Goal: Task Accomplishment & Management: Complete application form

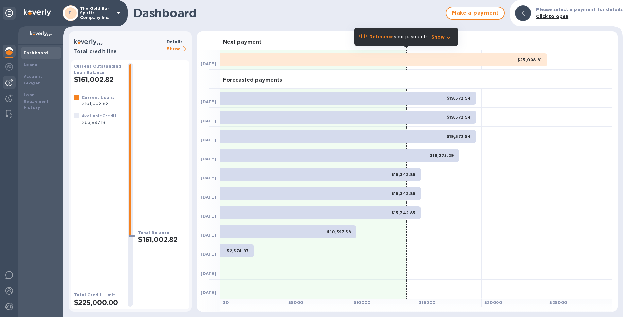
click at [9, 81] on img at bounding box center [9, 82] width 8 height 8
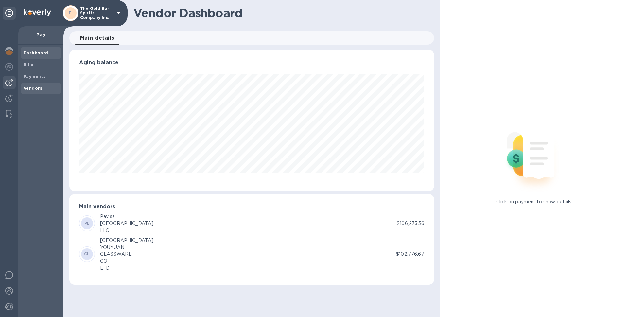
scroll to position [141, 364]
drag, startPoint x: 33, startPoint y: 87, endPoint x: 42, endPoint y: 87, distance: 9.2
click at [33, 87] on b "Vendors" at bounding box center [33, 88] width 19 height 5
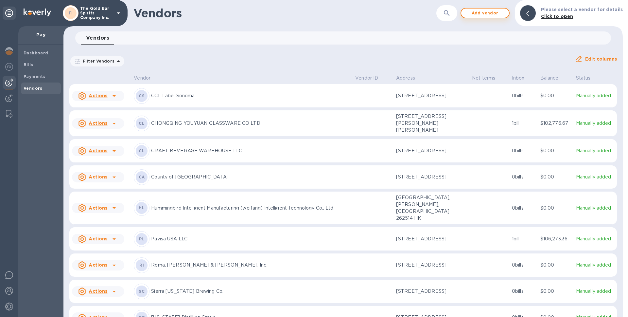
click at [495, 17] on button "Add vendor" at bounding box center [484, 13] width 49 height 10
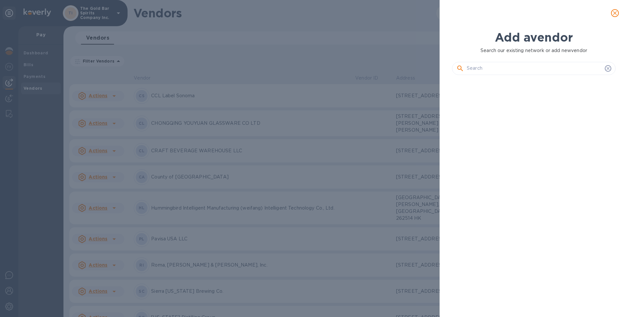
scroll to position [214, 166]
drag, startPoint x: 618, startPoint y: 14, endPoint x: 552, endPoint y: 20, distance: 66.3
click at [618, 14] on span "close" at bounding box center [615, 13] width 8 height 8
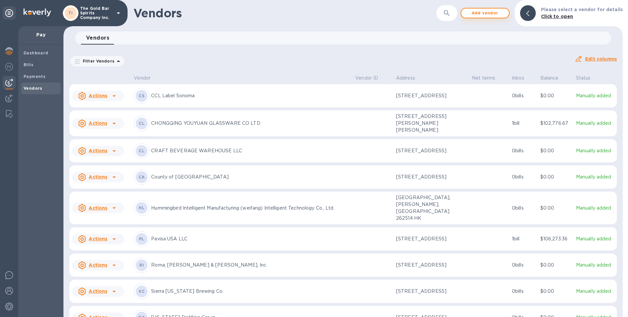
click at [483, 14] on span "Add vendor" at bounding box center [484, 13] width 37 height 8
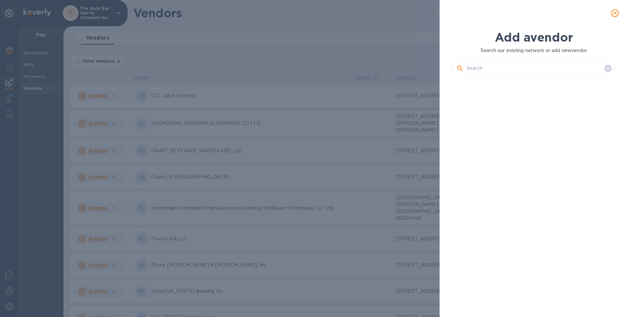
click at [498, 70] on input "text" at bounding box center [534, 68] width 135 height 10
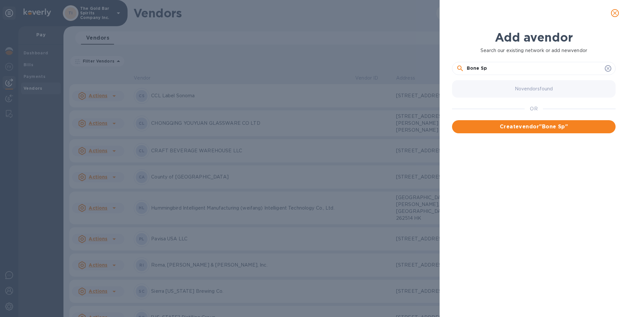
drag, startPoint x: 494, startPoint y: 68, endPoint x: 399, endPoint y: 65, distance: 94.9
click at [399, 65] on div "Add a vendor Search our existing network or add new vendor Bone Sp No vendors f…" at bounding box center [314, 158] width 628 height 317
paste input "irits LLC"
type input "Bone Spirits LLC"
click at [533, 129] on span "Create vendor " Bone Spirits LLC "" at bounding box center [533, 127] width 153 height 8
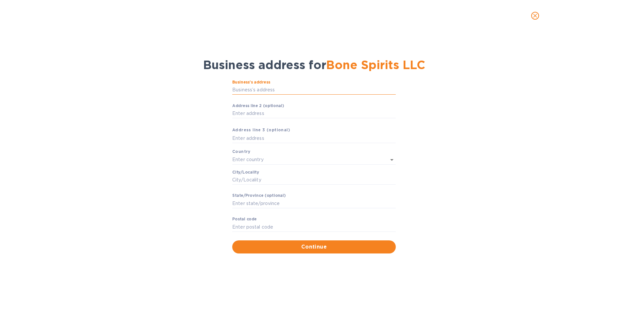
click at [259, 92] on input "Business’s аddress" at bounding box center [313, 90] width 163 height 10
paste input "Bone Spirits LLC"
type input "Bone Spirits LLC"
drag, startPoint x: 281, startPoint y: 91, endPoint x: 233, endPoint y: 87, distance: 47.5
click at [233, 87] on input "Bone Spirits LLC" at bounding box center [313, 90] width 163 height 10
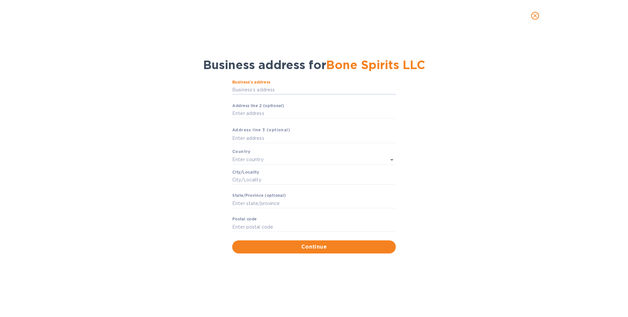
paste input "Bone Spirits LLC"
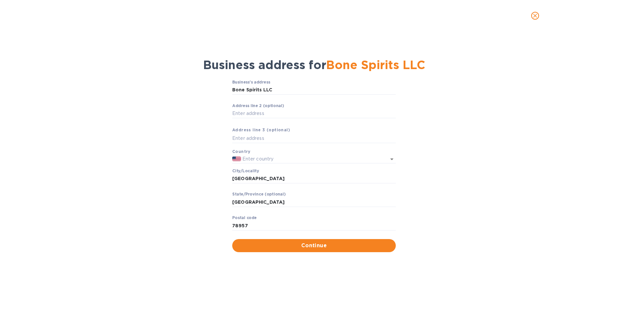
type input "[STREET_ADDRESS]"
type input "[GEOGRAPHIC_DATA]"
type input "78957"
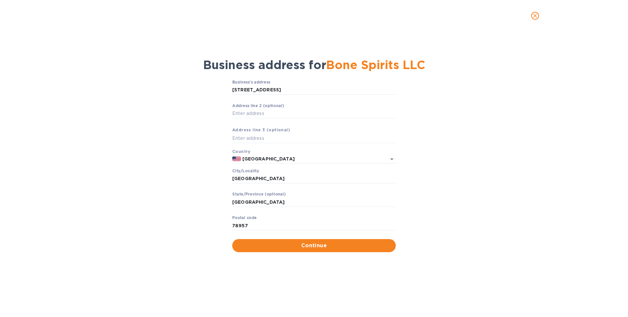
drag, startPoint x: 304, startPoint y: 246, endPoint x: 316, endPoint y: 248, distance: 11.6
click at [304, 246] on span "Continue" at bounding box center [313, 245] width 153 height 8
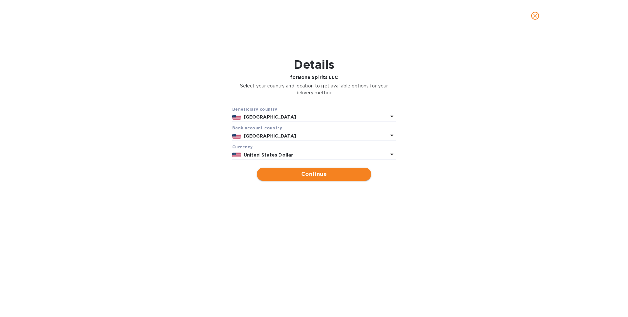
click at [317, 173] on span "Continue" at bounding box center [314, 174] width 104 height 8
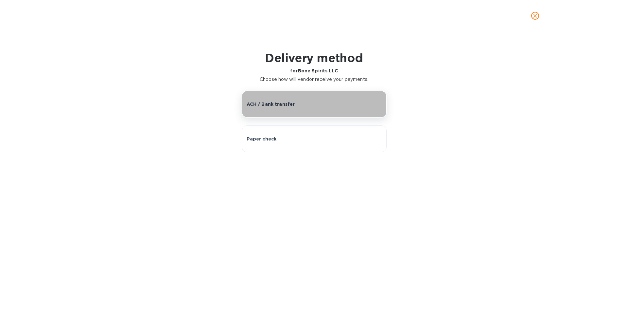
click at [292, 107] on p "ACH / Bank transfer" at bounding box center [271, 104] width 48 height 7
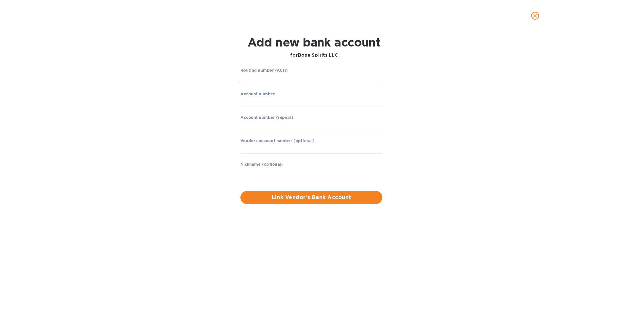
click at [257, 80] on input "string" at bounding box center [311, 78] width 142 height 10
click at [259, 77] on input "string" at bounding box center [311, 78] width 142 height 10
type input "114904953"
click at [255, 103] on input "string" at bounding box center [311, 101] width 142 height 10
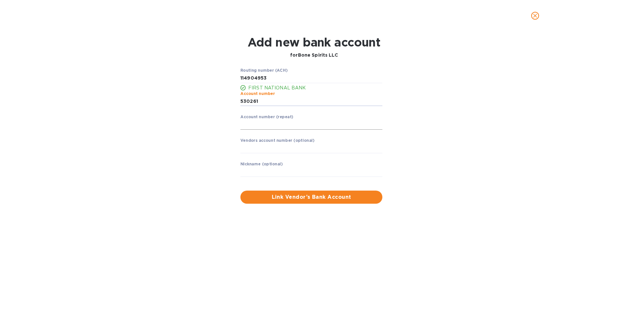
type input "530261"
click at [260, 123] on input "string" at bounding box center [311, 125] width 142 height 10
type input "530261"
click at [193, 124] on div "Routing number (ACH) FIRST NATIONAL BANK Account number ​ Account number (repea…" at bounding box center [313, 135] width 407 height 143
click at [313, 197] on span "Link Vendor’s Bank Account" at bounding box center [311, 197] width 131 height 8
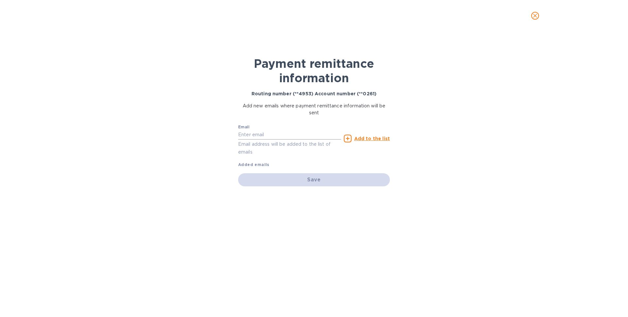
click at [260, 137] on input "text" at bounding box center [289, 135] width 103 height 10
paste input "[EMAIL_ADDRESS][DOMAIN_NAME]"
type input "[EMAIL_ADDRESS][DOMAIN_NAME]"
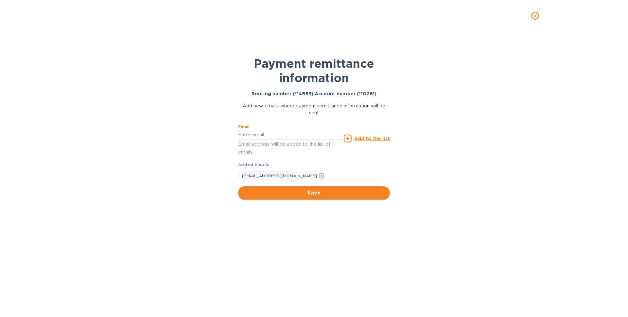
click at [311, 193] on span "Save" at bounding box center [313, 193] width 141 height 8
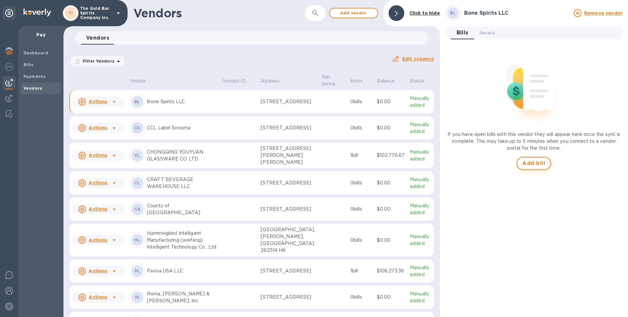
click at [535, 165] on span "Add bill" at bounding box center [533, 163] width 23 height 8
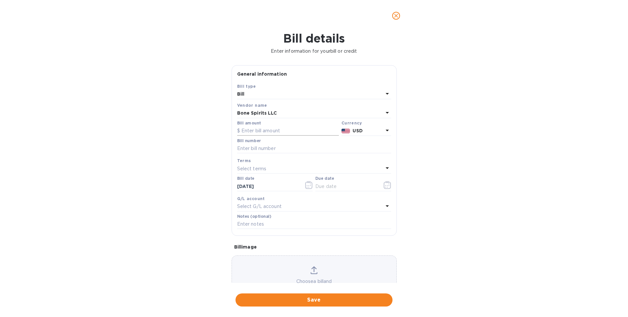
click at [267, 131] on input "text" at bounding box center [288, 131] width 102 height 10
type input "200,000"
click at [103, 95] on div "Bill details Enter information for your bill or credit General information Save…" at bounding box center [314, 173] width 628 height 285
click at [257, 148] on input "text" at bounding box center [314, 149] width 154 height 10
paste input "[EMAIL_ADDRESS][DOMAIN_NAME]"
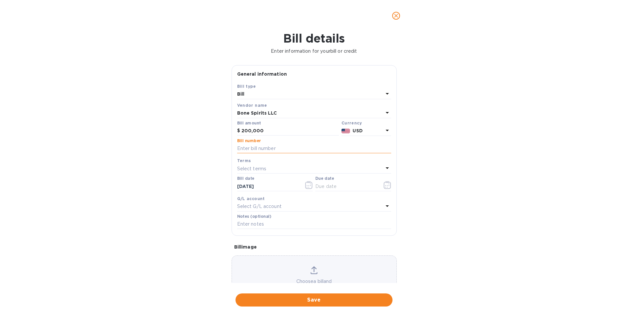
type input "[EMAIL_ADDRESS][DOMAIN_NAME]"
drag, startPoint x: 295, startPoint y: 148, endPoint x: 195, endPoint y: 141, distance: 100.6
click at [195, 141] on div "Bill details Enter information for your bill or credit General information Save…" at bounding box center [314, 173] width 628 height 285
type input "GBW 6-081225"
click at [252, 163] on div "Terms" at bounding box center [314, 160] width 154 height 7
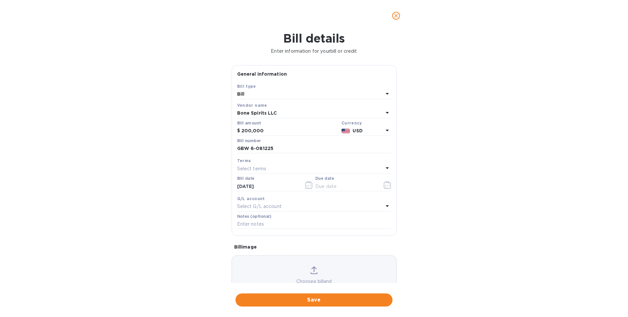
click at [252, 166] on p "Select terms" at bounding box center [251, 168] width 29 height 7
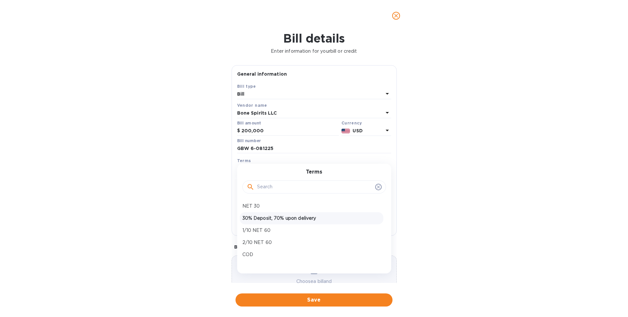
scroll to position [10, 0]
click at [262, 254] on p "Create new" at bounding box center [311, 256] width 138 height 7
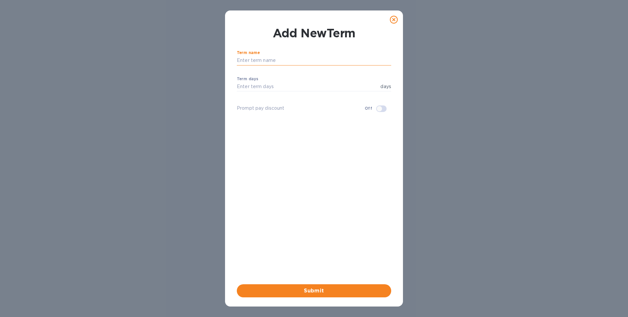
click at [260, 63] on input "text" at bounding box center [314, 61] width 154 height 10
drag, startPoint x: 279, startPoint y: 61, endPoint x: 282, endPoint y: 65, distance: 5.2
click at [279, 61] on input "25% Deposit, 75%n45" at bounding box center [314, 61] width 154 height 10
type input "25% Deposit, 75% n45"
drag, startPoint x: 256, startPoint y: 93, endPoint x: 255, endPoint y: 89, distance: 3.6
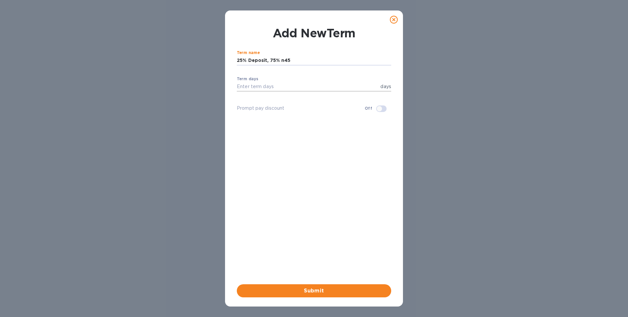
click at [256, 92] on p "​" at bounding box center [314, 96] width 154 height 8
click at [259, 87] on input "number" at bounding box center [307, 87] width 141 height 10
type input "60"
click at [308, 289] on span "Submit" at bounding box center [314, 290] width 144 height 8
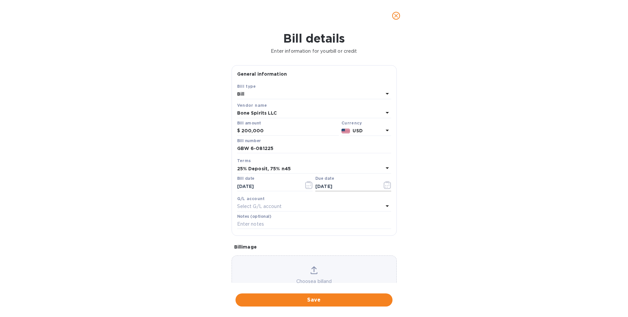
click at [330, 187] on input "[DATE]" at bounding box center [346, 186] width 62 height 10
click at [388, 185] on button "button" at bounding box center [387, 185] width 15 height 16
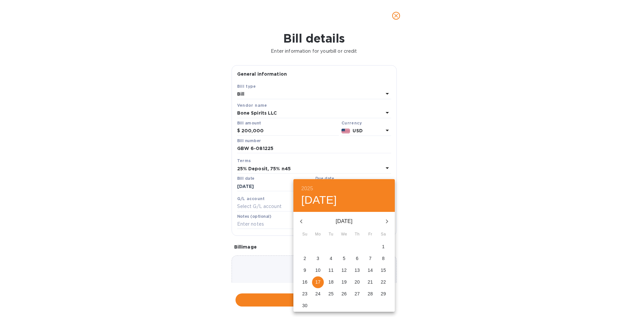
click at [303, 222] on icon "button" at bounding box center [301, 221] width 8 height 8
click at [370, 290] on p "31" at bounding box center [370, 293] width 5 height 7
type input "[DATE]"
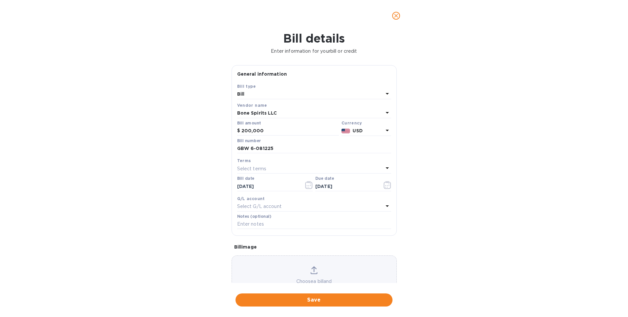
scroll to position [27, 0]
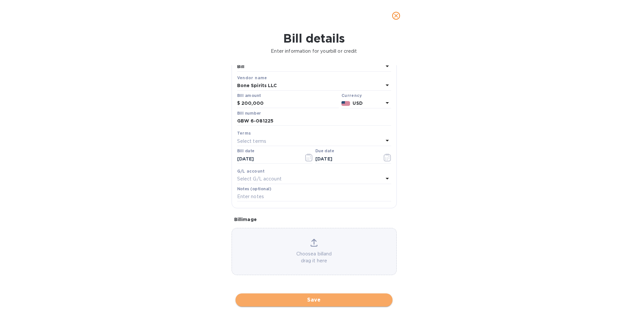
click at [318, 301] on span "Save" at bounding box center [314, 300] width 146 height 8
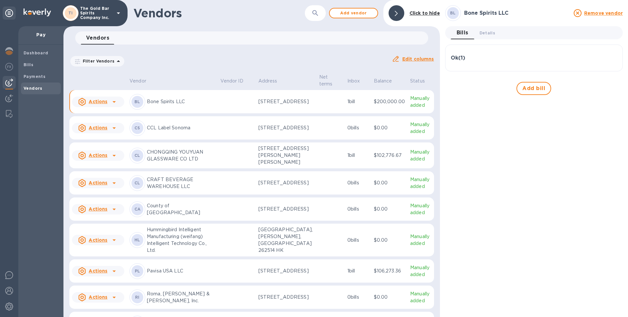
click at [206, 108] on div "[PERSON_NAME] Spirits LLC" at bounding box center [172, 102] width 86 height 16
click at [211, 109] on div "[PERSON_NAME] Spirits LLC" at bounding box center [172, 102] width 86 height 16
click at [36, 55] on b "Dashboard" at bounding box center [36, 52] width 25 height 5
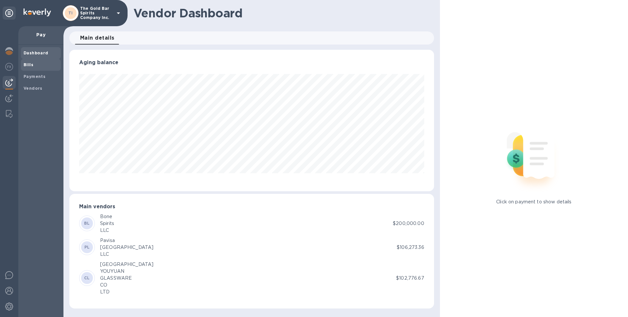
scroll to position [141, 364]
click at [37, 66] on span "Bills" at bounding box center [41, 64] width 35 height 7
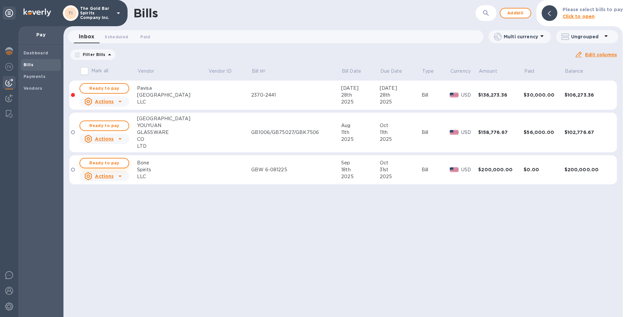
click at [112, 164] on span "Ready to pay" at bounding box center [104, 163] width 38 height 8
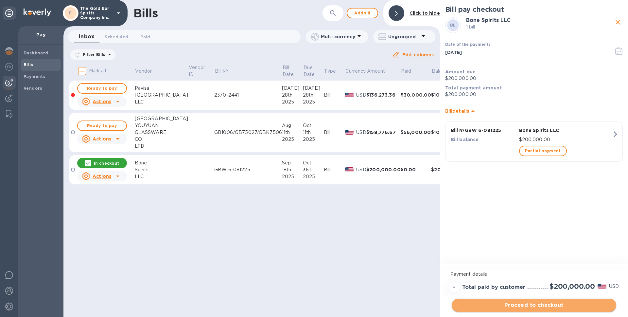
click at [539, 306] on span "Proceed to checkout" at bounding box center [534, 305] width 154 height 8
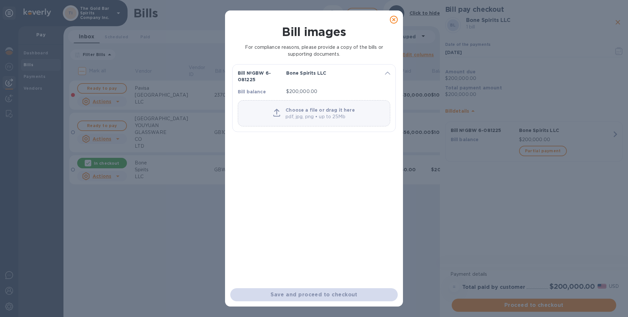
click at [304, 119] on p "pdf, jpg, png • up to 25Mb" at bounding box center [319, 116] width 69 height 7
click at [279, 114] on icon at bounding box center [276, 113] width 7 height 8
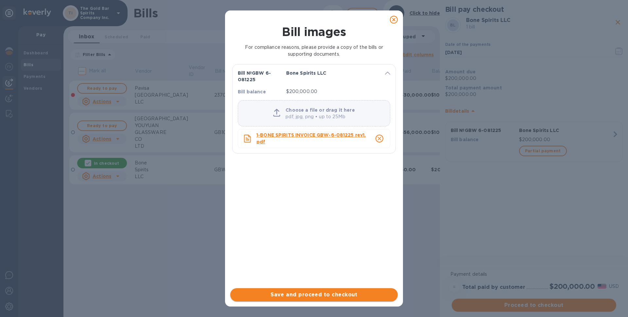
click at [300, 294] on span "Save and proceed to checkout" at bounding box center [313, 294] width 157 height 8
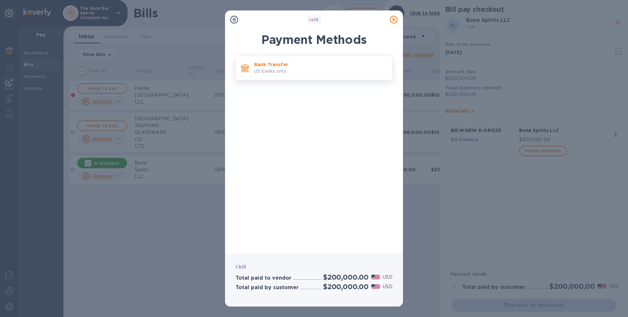
click at [298, 67] on div "Bank Transfer US banks only." at bounding box center [320, 68] width 138 height 19
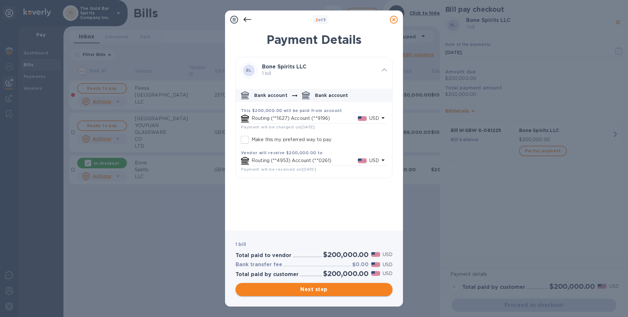
click at [315, 291] on span "Next step" at bounding box center [314, 289] width 146 height 8
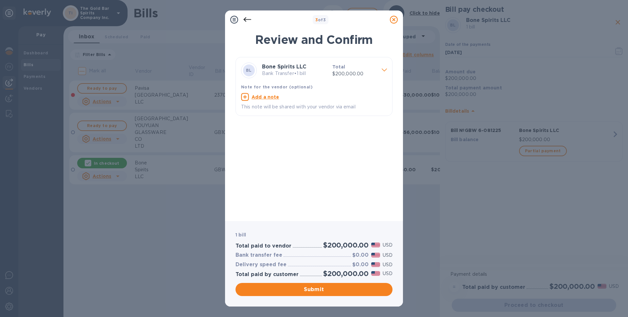
click at [247, 21] on icon at bounding box center [247, 20] width 8 height 8
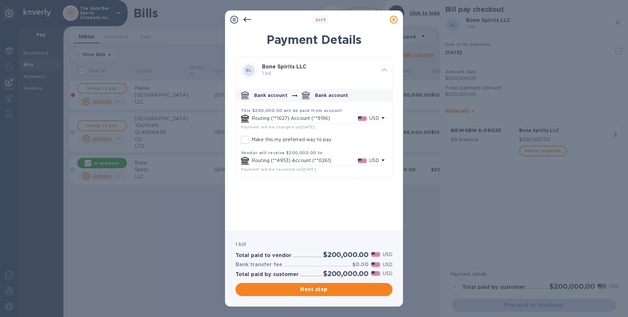
drag, startPoint x: 389, startPoint y: 21, endPoint x: 393, endPoint y: 21, distance: 3.9
click at [389, 21] on div at bounding box center [393, 19] width 13 height 13
click at [394, 21] on icon at bounding box center [394, 20] width 8 height 8
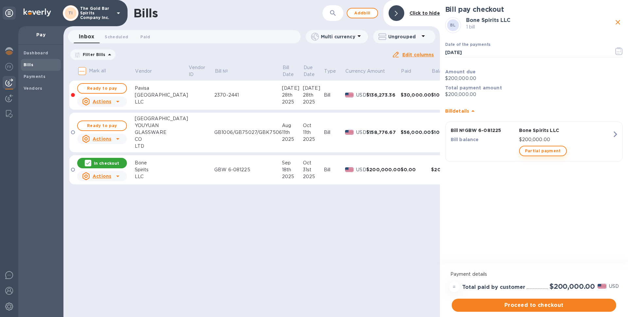
click at [549, 154] on span "Partial payment" at bounding box center [543, 151] width 36 height 8
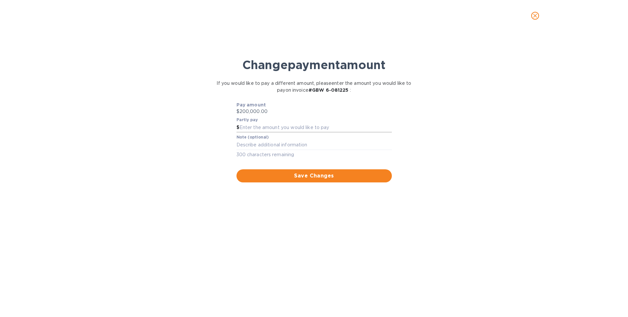
click at [268, 128] on input "text" at bounding box center [315, 128] width 152 height 10
type input "50,000"
click at [156, 160] on div "Change payment amount If you would like to pay a different amount, please enter…" at bounding box center [313, 177] width 617 height 279
click at [259, 146] on textarea at bounding box center [313, 145] width 155 height 6
type textarea "25% Deposit"
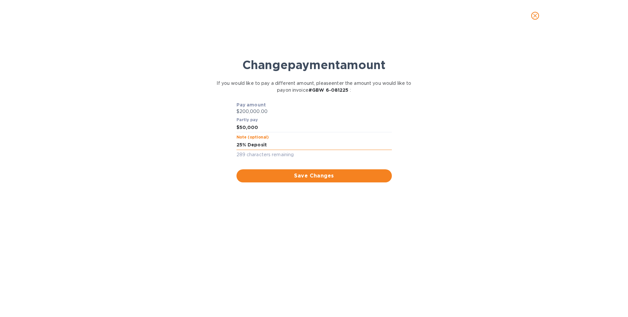
click at [287, 179] on span "Save Changes" at bounding box center [314, 176] width 145 height 8
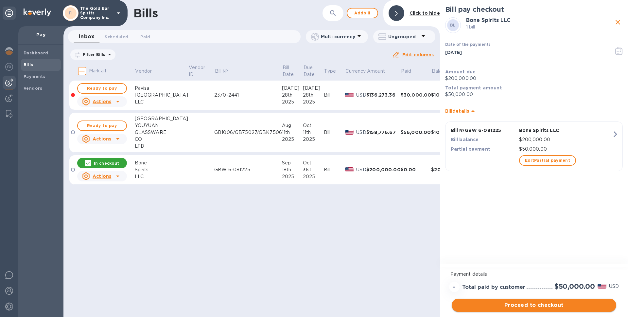
click at [536, 306] on span "Proceed to checkout" at bounding box center [534, 305] width 154 height 8
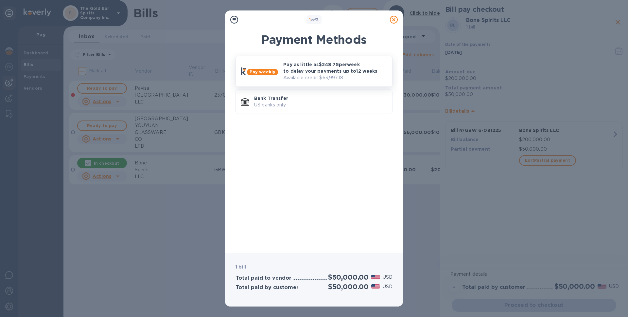
click at [331, 70] on p "Pay as little as $248.75 per week to delay your payments up to 12 weeks" at bounding box center [335, 67] width 104 height 13
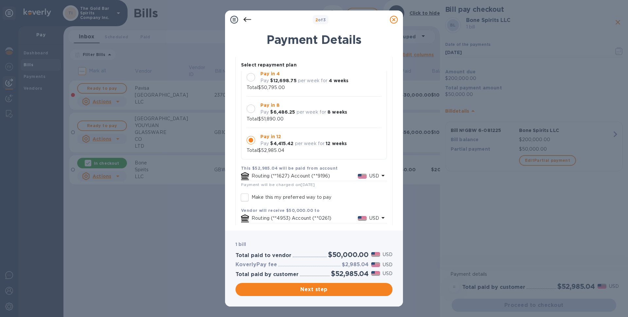
scroll to position [73, 0]
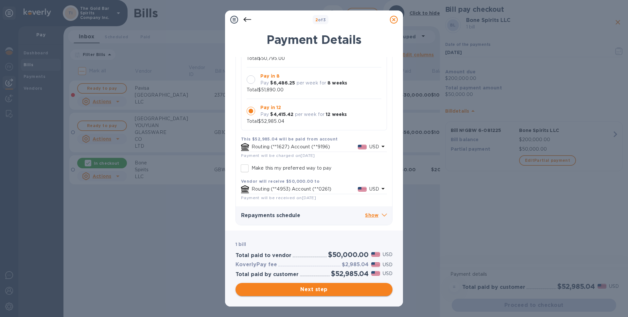
click at [307, 288] on span "Next step" at bounding box center [314, 289] width 146 height 8
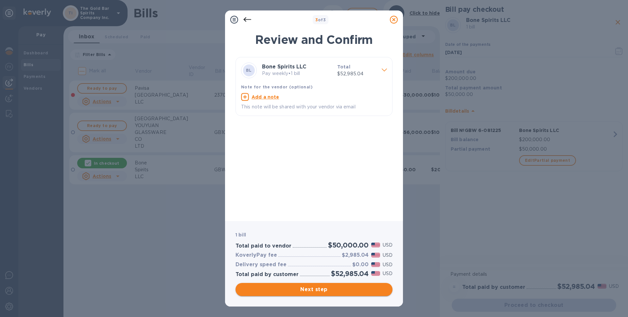
click at [317, 291] on span "Next step" at bounding box center [314, 289] width 146 height 8
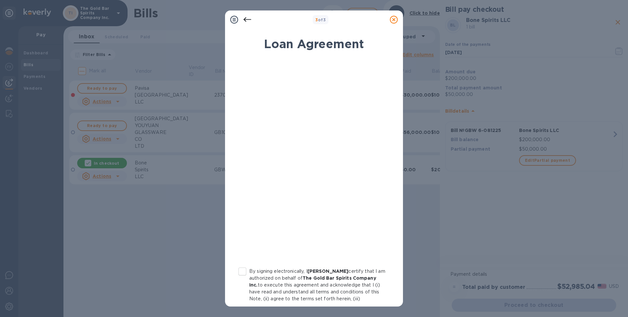
scroll to position [36, 0]
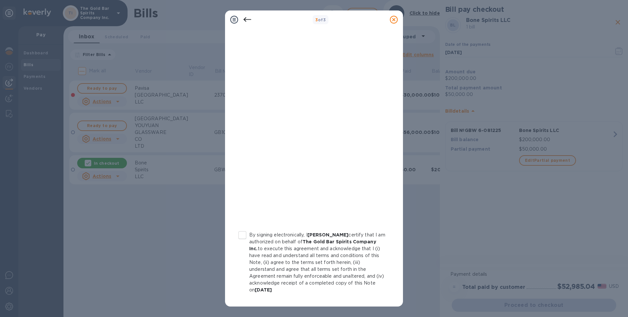
drag, startPoint x: 241, startPoint y: 234, endPoint x: 275, endPoint y: 228, distance: 34.4
click at [241, 234] on input "By signing electronically, I [PERSON_NAME] certify that I am authorized on beha…" at bounding box center [242, 235] width 14 height 14
checkbox input "true"
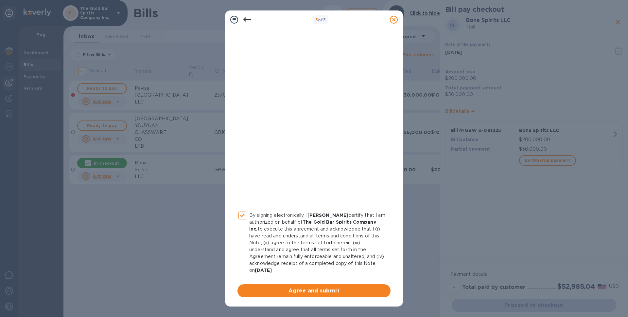
drag, startPoint x: 306, startPoint y: 290, endPoint x: 322, endPoint y: 290, distance: 16.0
click at [307, 290] on span "Agree and submit" at bounding box center [314, 290] width 143 height 8
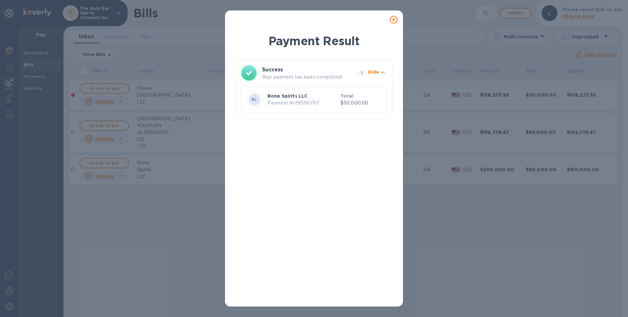
click at [393, 20] on icon at bounding box center [394, 20] width 8 height 8
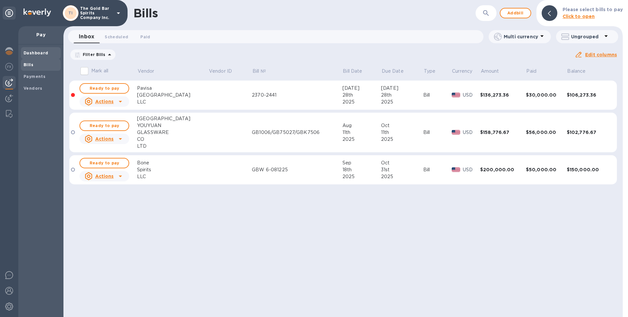
click at [38, 57] on div "Dashboard" at bounding box center [41, 53] width 40 height 12
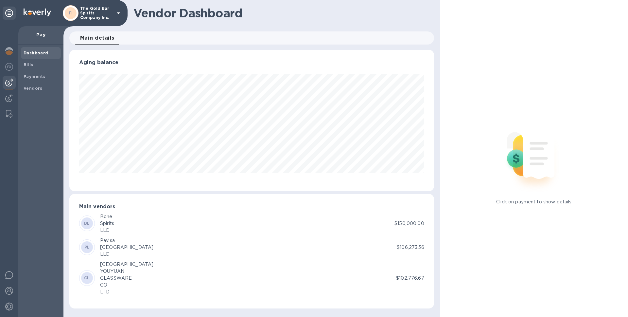
scroll to position [141, 364]
click at [43, 53] on b "Dashboard" at bounding box center [36, 52] width 25 height 5
click at [11, 50] on img at bounding box center [9, 51] width 8 height 8
